Goal: Share content

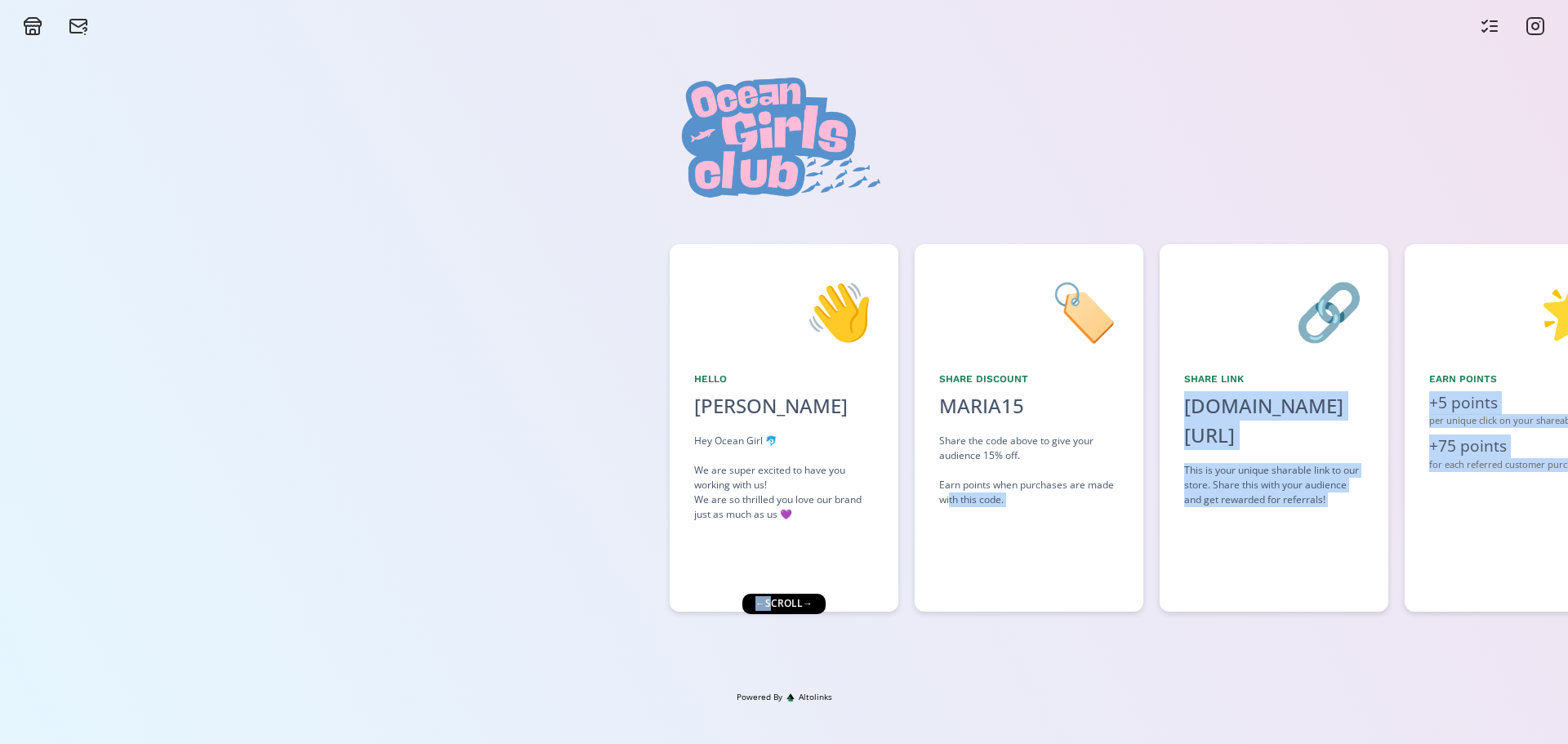
drag, startPoint x: 772, startPoint y: 605, endPoint x: 950, endPoint y: 569, distance: 181.6
click at [950, 569] on div "👋 Hello [PERSON_NAME] Hey Ocean Girl 🐬 We are super excited to have you working…" at bounding box center [784, 363] width 1568 height 655
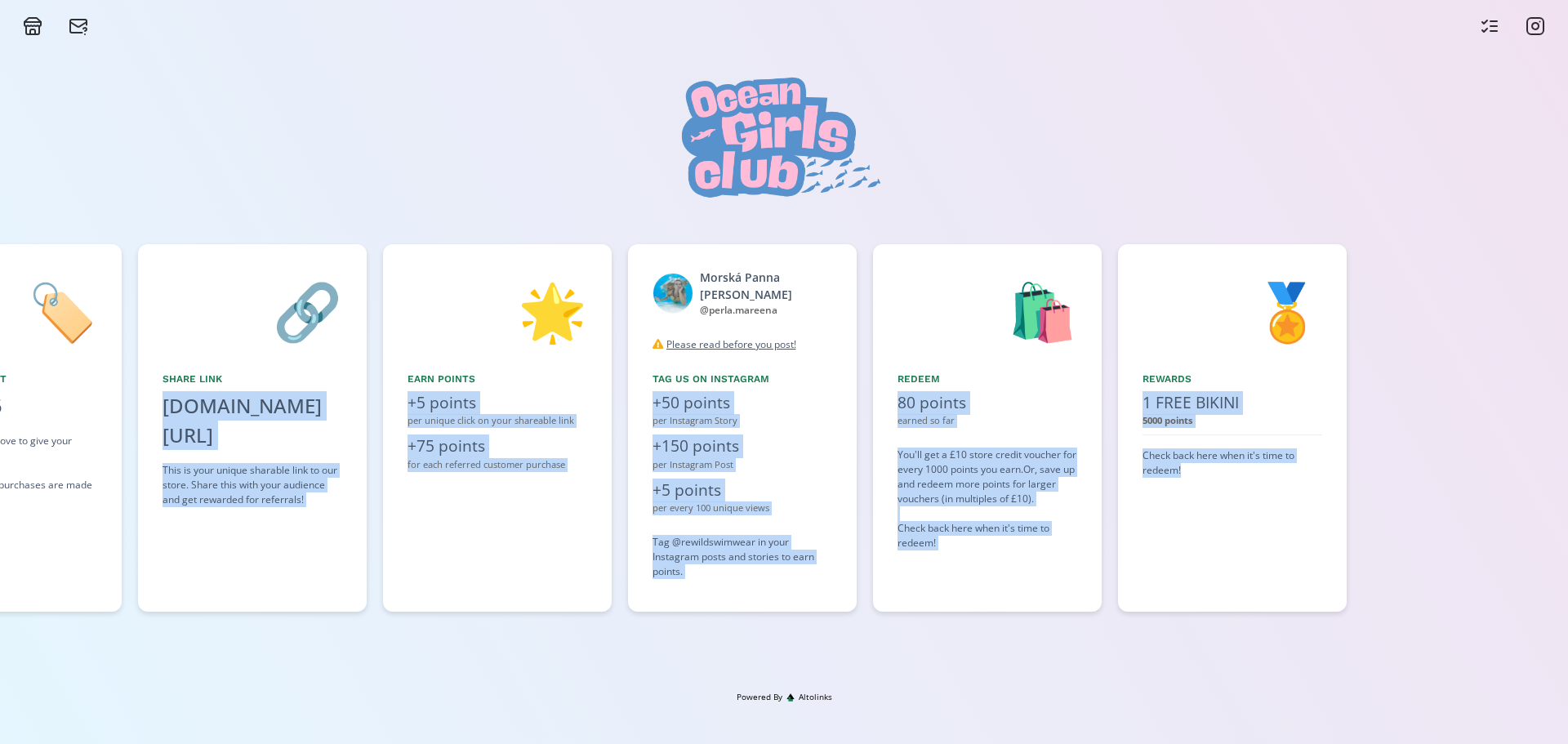
scroll to position [0, 997]
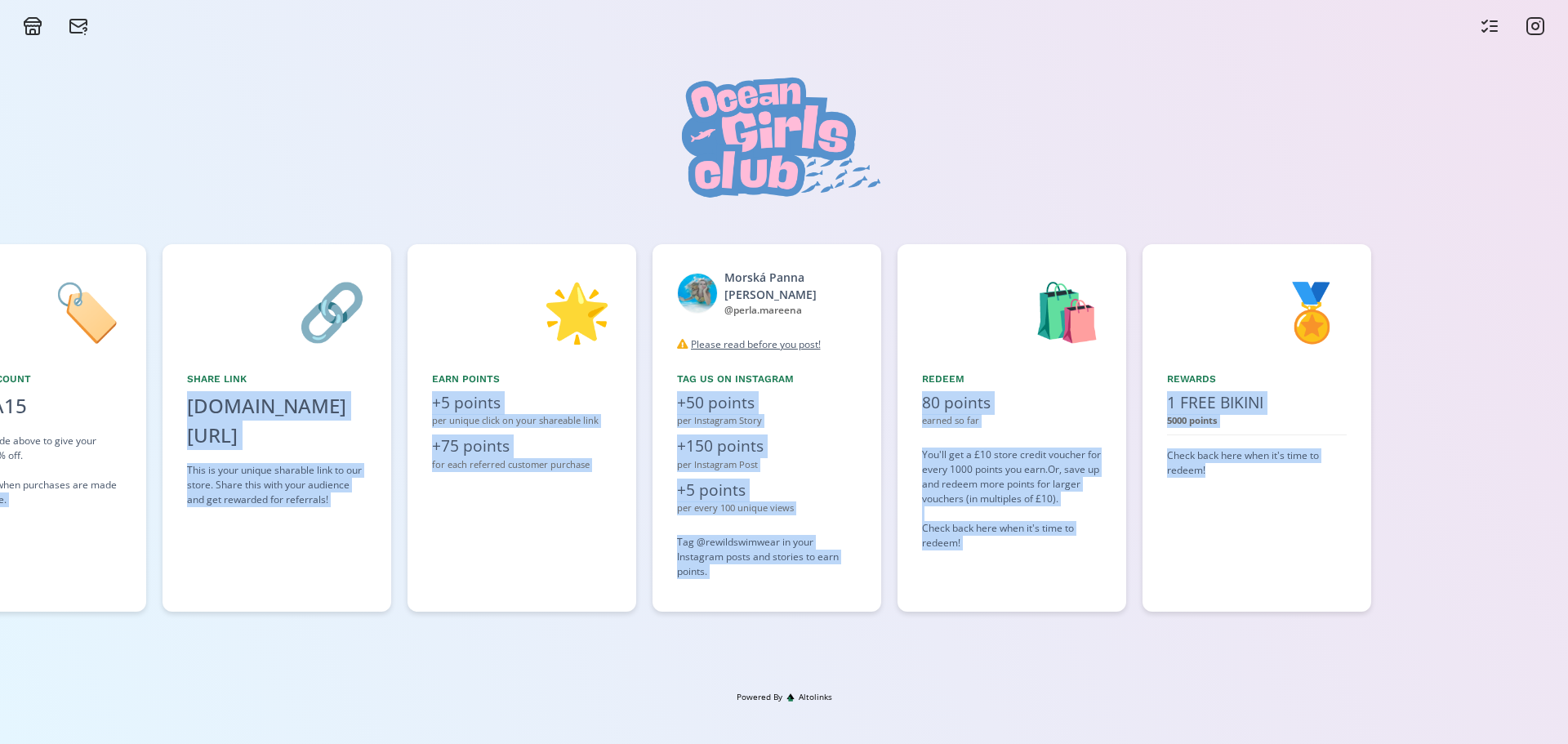
click at [729, 479] on div "+5 points" at bounding box center [766, 490] width 179 height 24
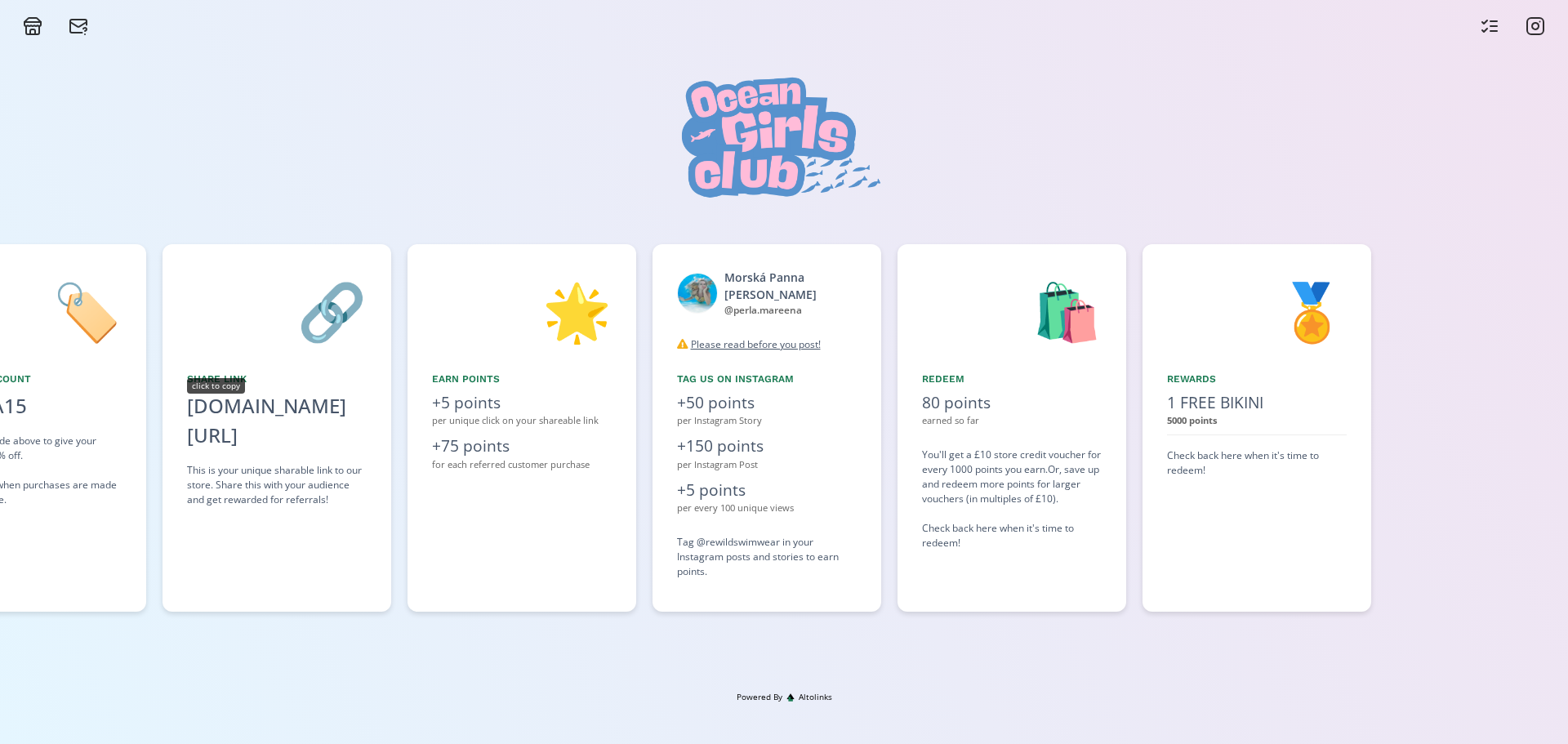
click at [264, 399] on div "[DOMAIN_NAME][URL]" at bounding box center [276, 420] width 179 height 59
click at [250, 415] on div "[DOMAIN_NAME][URL]" at bounding box center [276, 420] width 179 height 59
copy div "[DOMAIN_NAME][URL]"
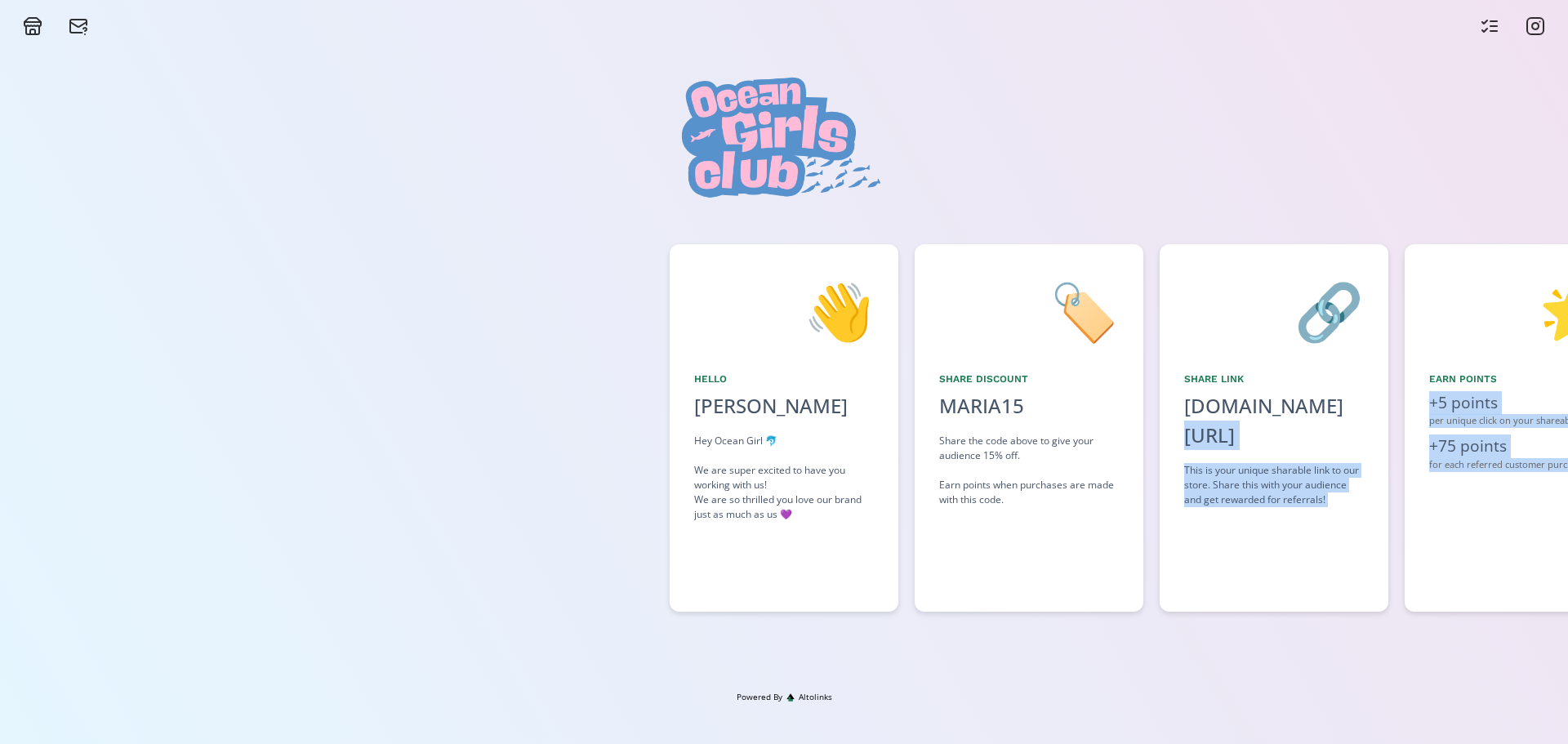
scroll to position [0, 1470]
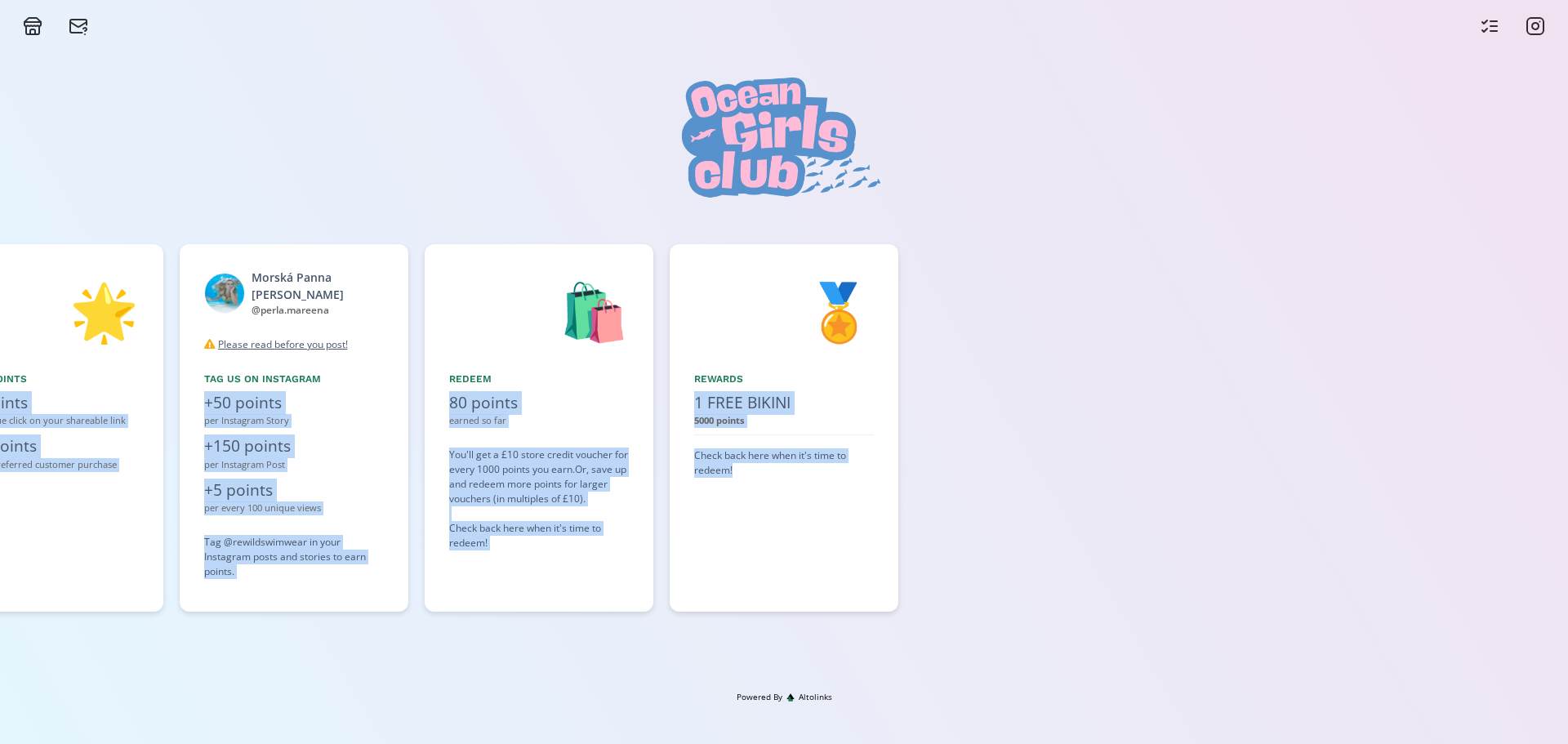
drag, startPoint x: 1396, startPoint y: 396, endPoint x: 1901, endPoint y: 358, distance: 506.4
click at [1567, 358] on html "👋 Hello Maria Anner Hey Ocean Girl 🐬 We are super excited to have you working w…" at bounding box center [784, 372] width 1568 height 744
click at [642, 318] on div "🛍️ Redeem 80 points earned so far You'll get a £10 store credit voucher for eve…" at bounding box center [540, 428] width 229 height 367
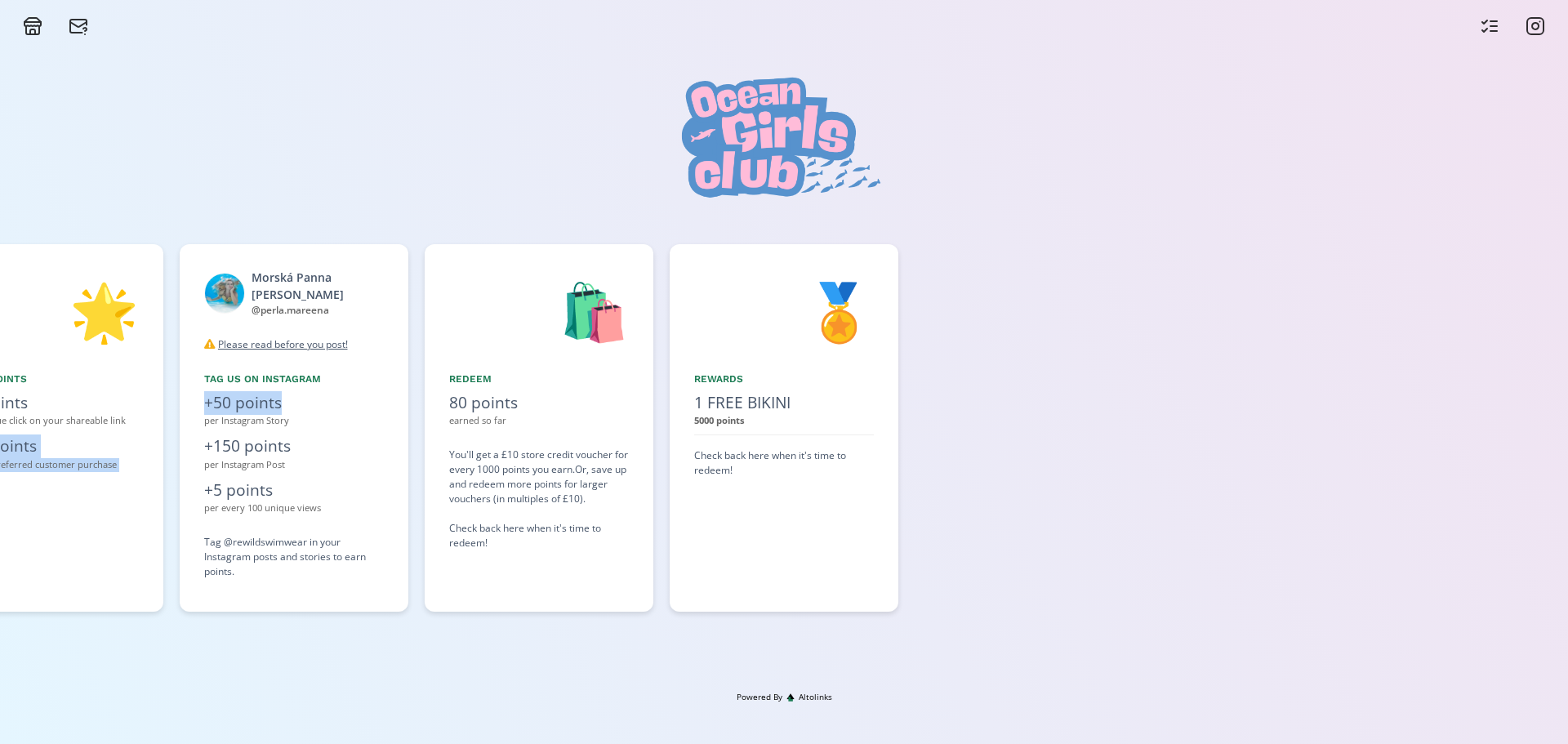
drag, startPoint x: 363, startPoint y: 397, endPoint x: -59, endPoint y: 439, distance: 424.1
click at [0, 439] on html "👋 Hello Maria Anner Hey Ocean Girl 🐬 We are super excited to have you working w…" at bounding box center [784, 372] width 1568 height 744
click at [314, 434] on div "Morská Panna Perla Mareena @ perla.mareena disconnect Please read before you po…" at bounding box center [294, 428] width 229 height 367
